Goal: Communication & Community: Answer question/provide support

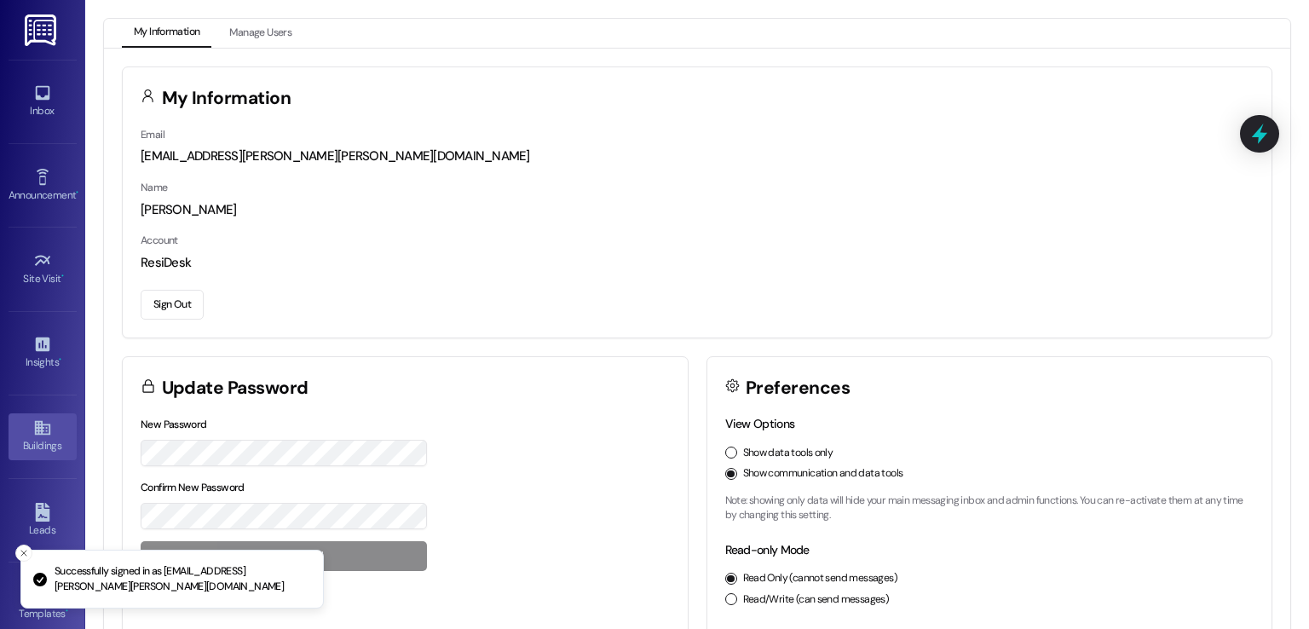
click at [37, 447] on div "Buildings" at bounding box center [42, 445] width 85 height 17
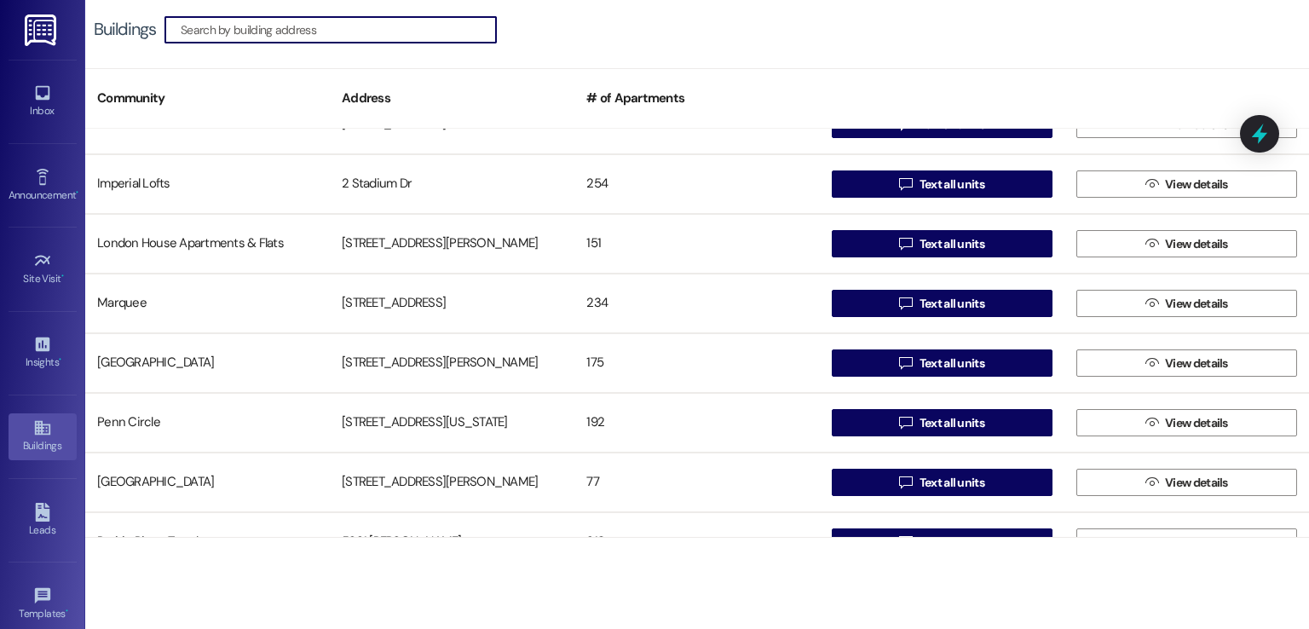
scroll to position [682, 0]
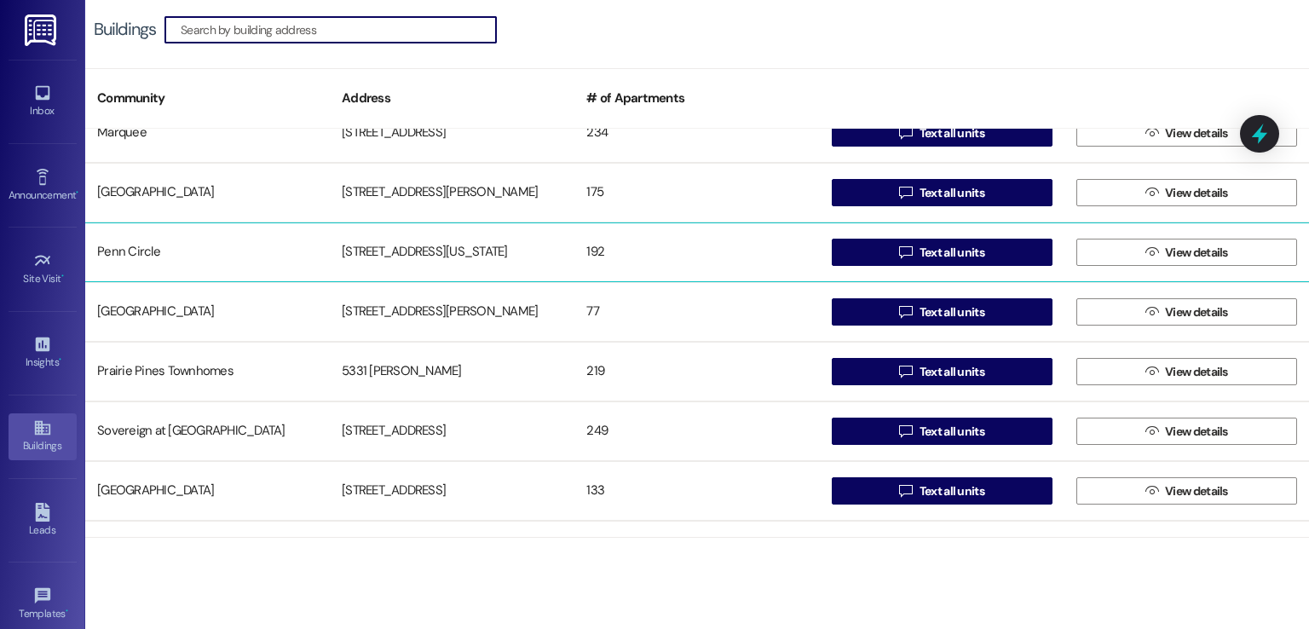
click at [397, 251] on div "[STREET_ADDRESS][US_STATE]" at bounding box center [452, 252] width 245 height 34
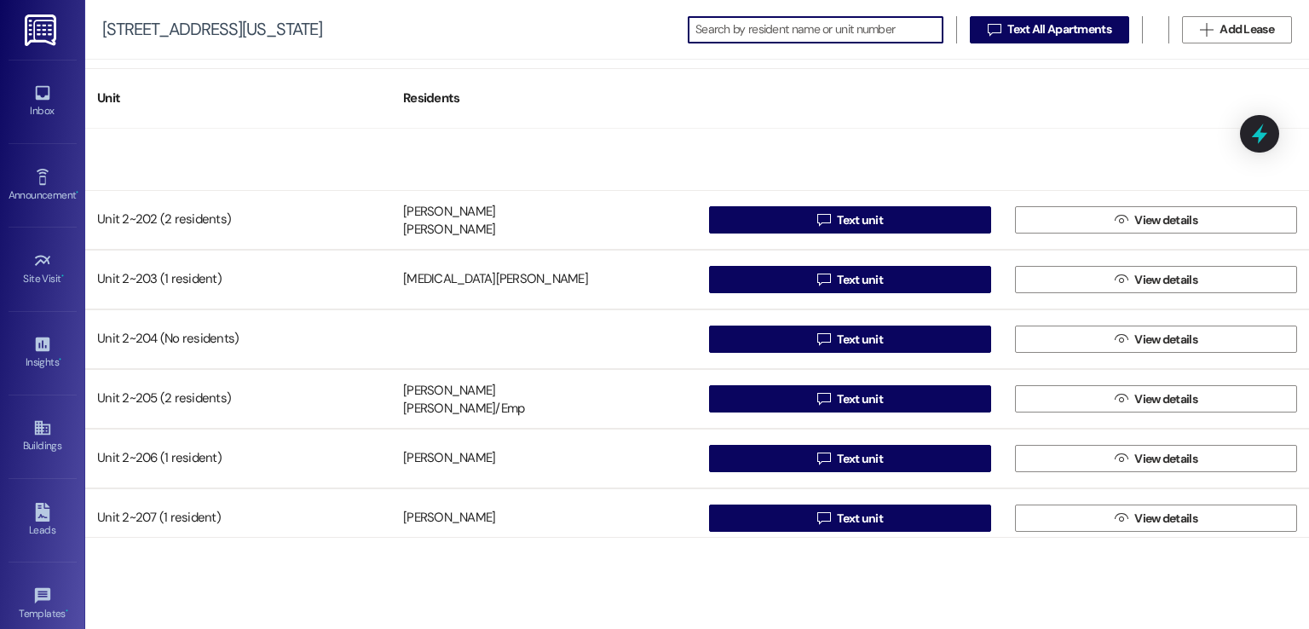
scroll to position [2557, 0]
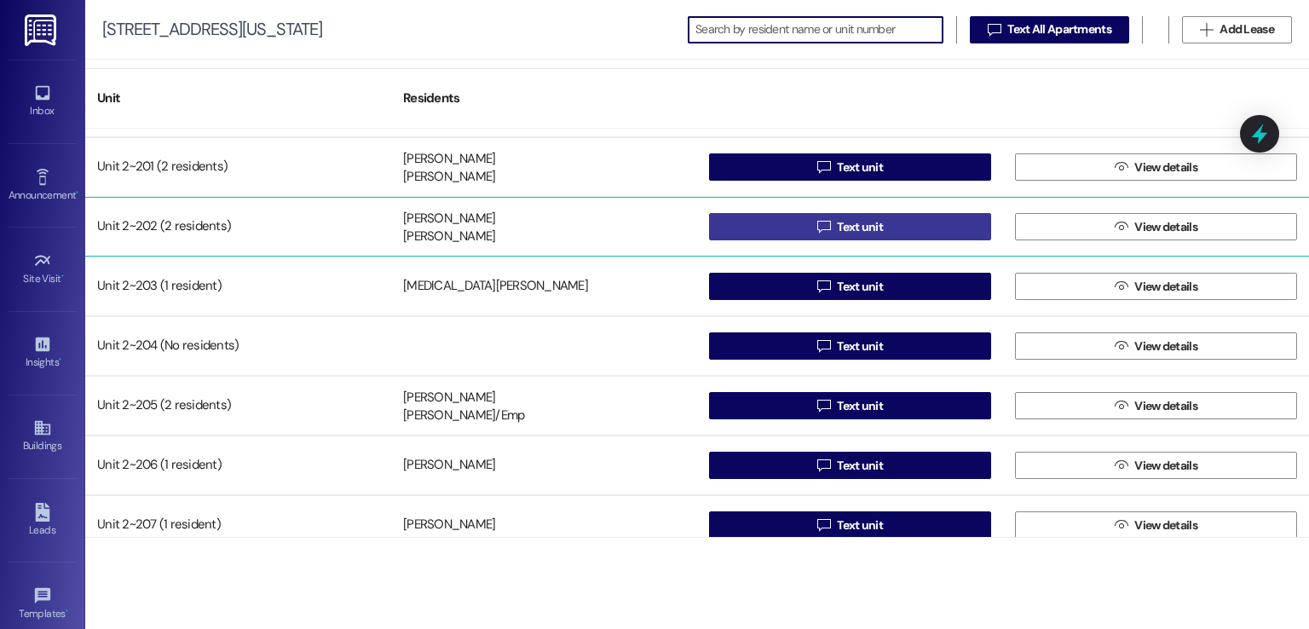
click at [837, 227] on span "Text unit" at bounding box center [860, 227] width 46 height 18
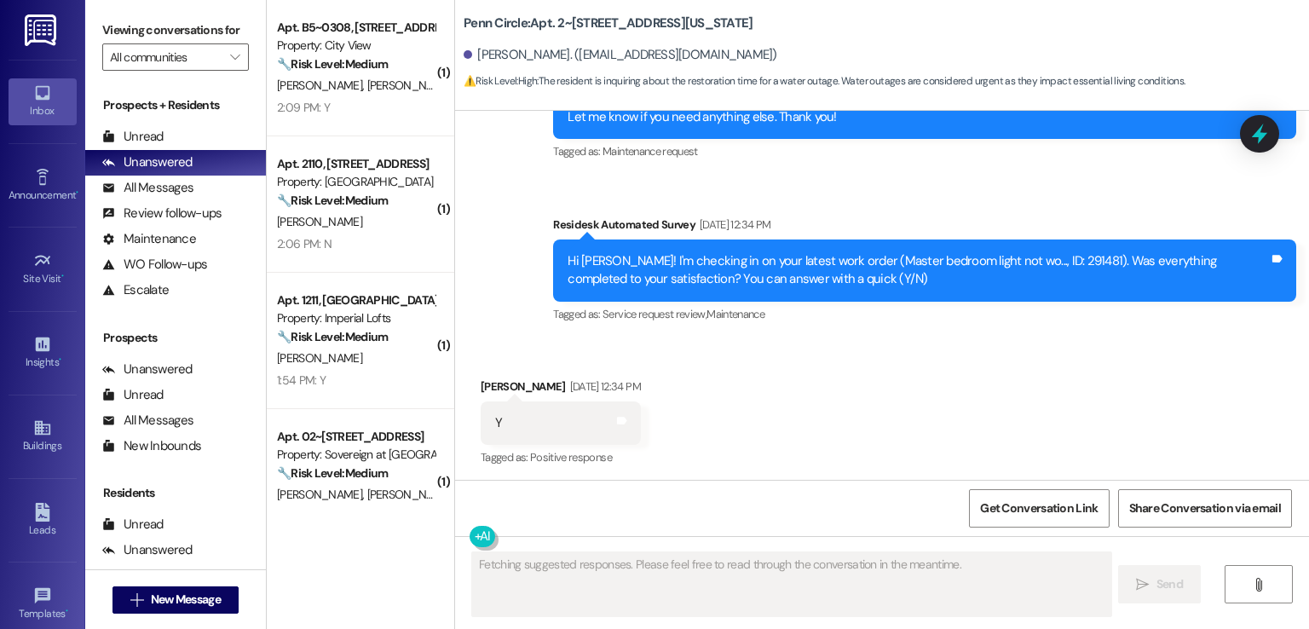
scroll to position [15934, 0]
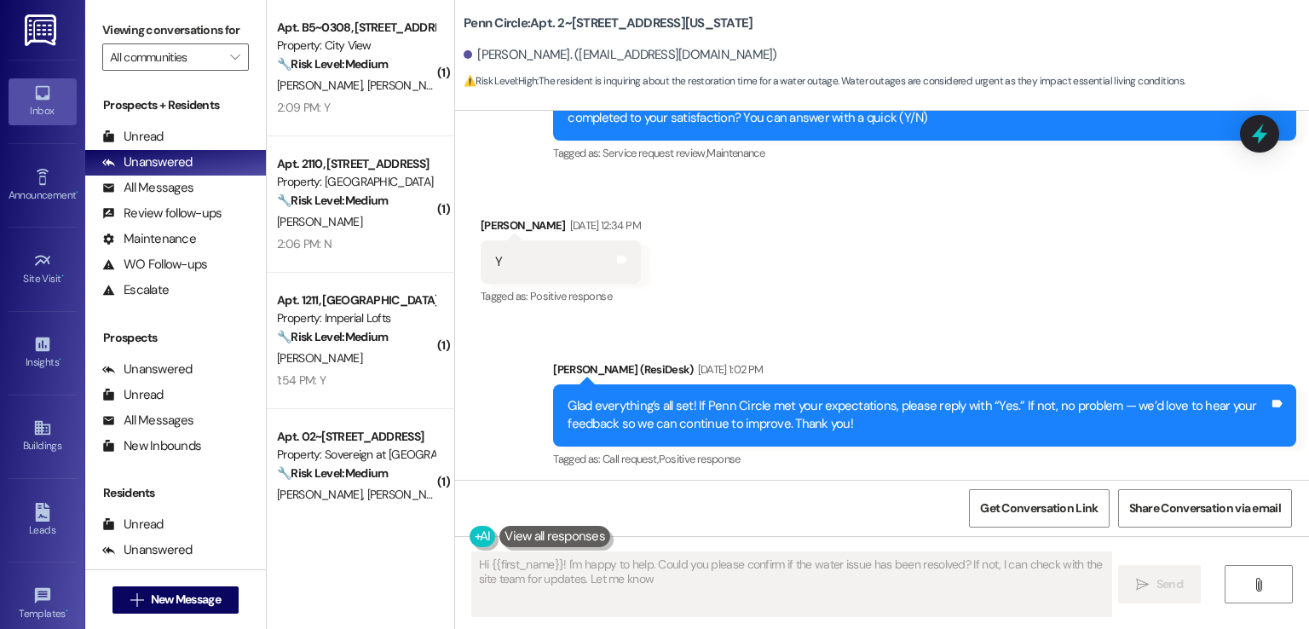
type textarea "Hi {{first_name}}! I'm happy to help. Could you please confirm if the water iss…"
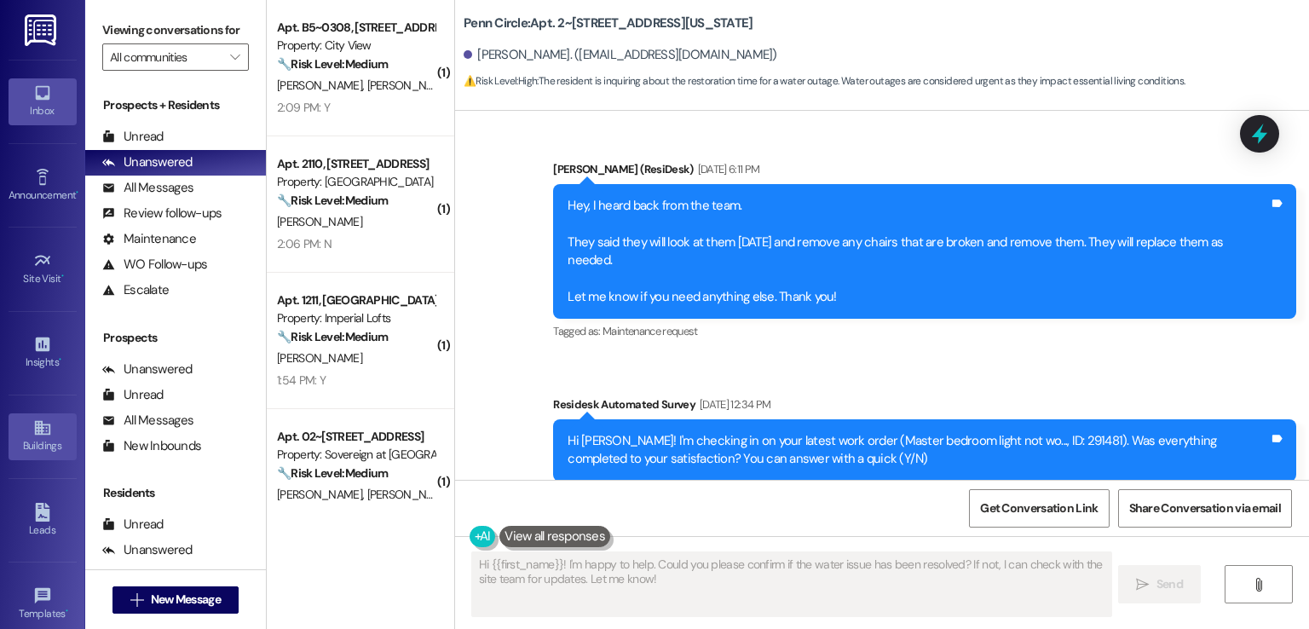
scroll to position [180, 0]
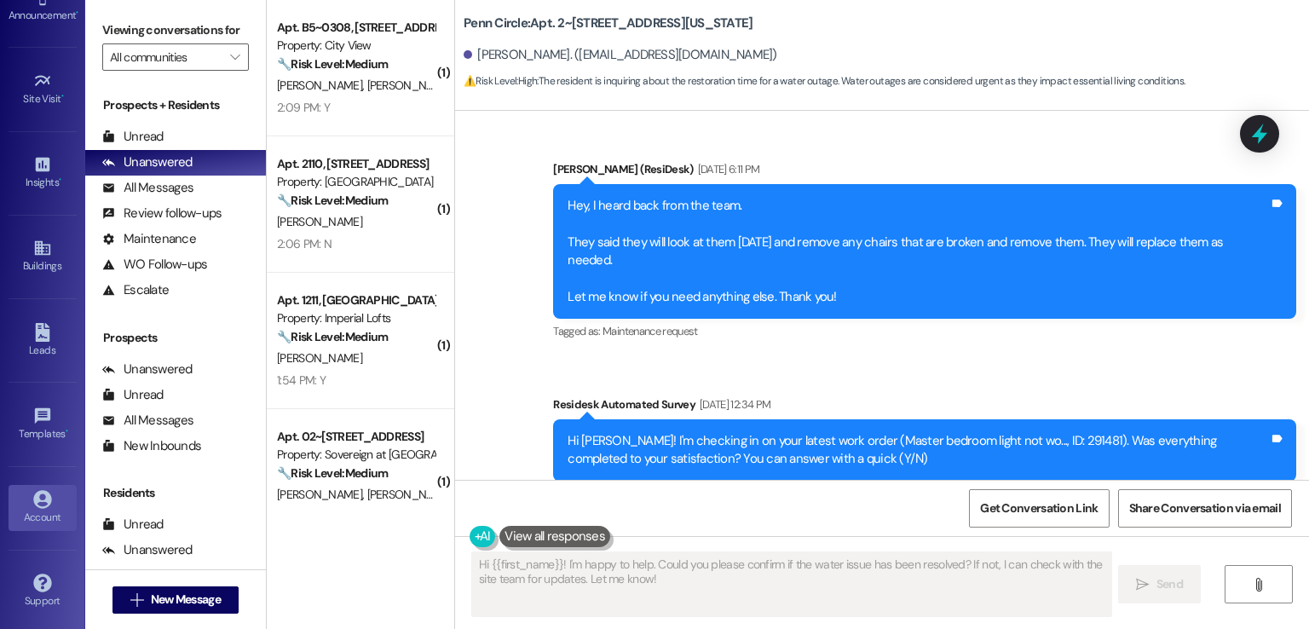
click at [37, 509] on div "Account" at bounding box center [42, 517] width 85 height 17
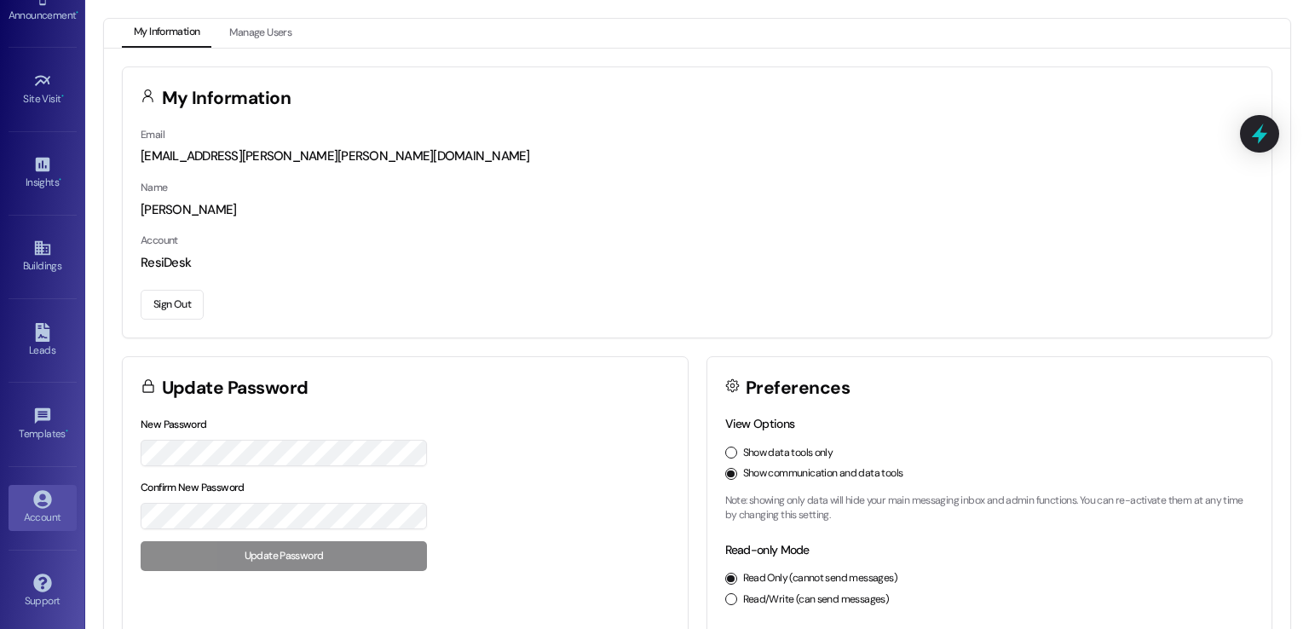
click at [161, 301] on button "Sign Out" at bounding box center [172, 305] width 63 height 30
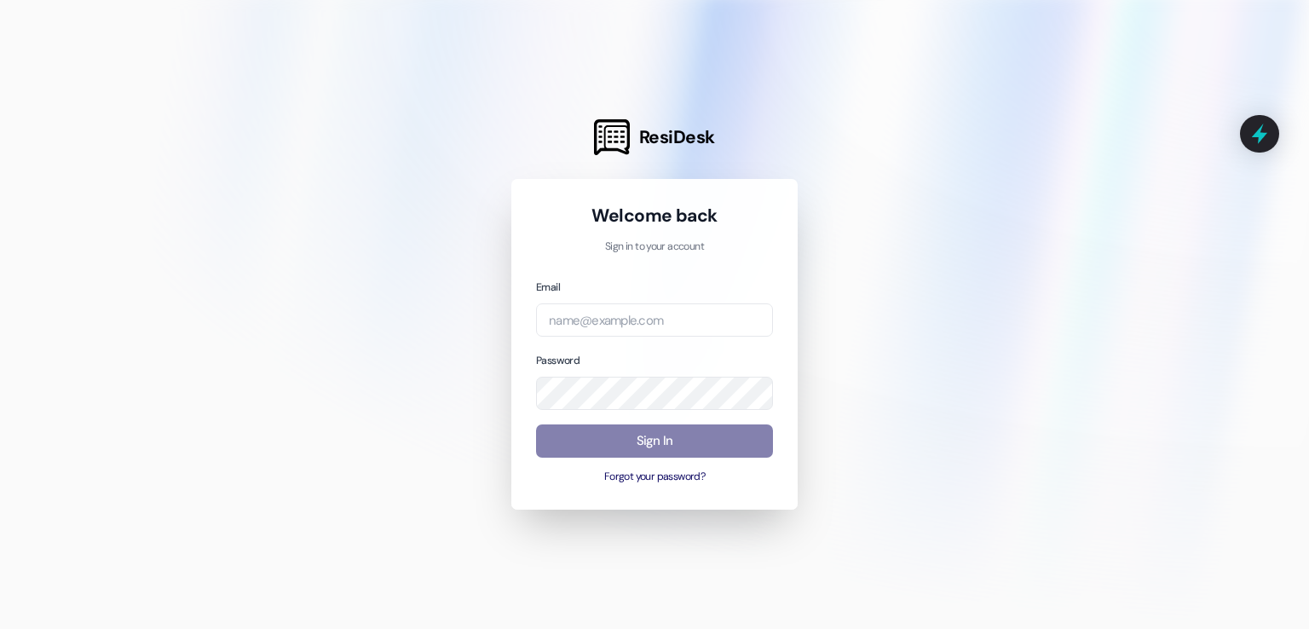
type input "[EMAIL_ADDRESS][DOMAIN_NAME]"
